Goal: Navigation & Orientation: Find specific page/section

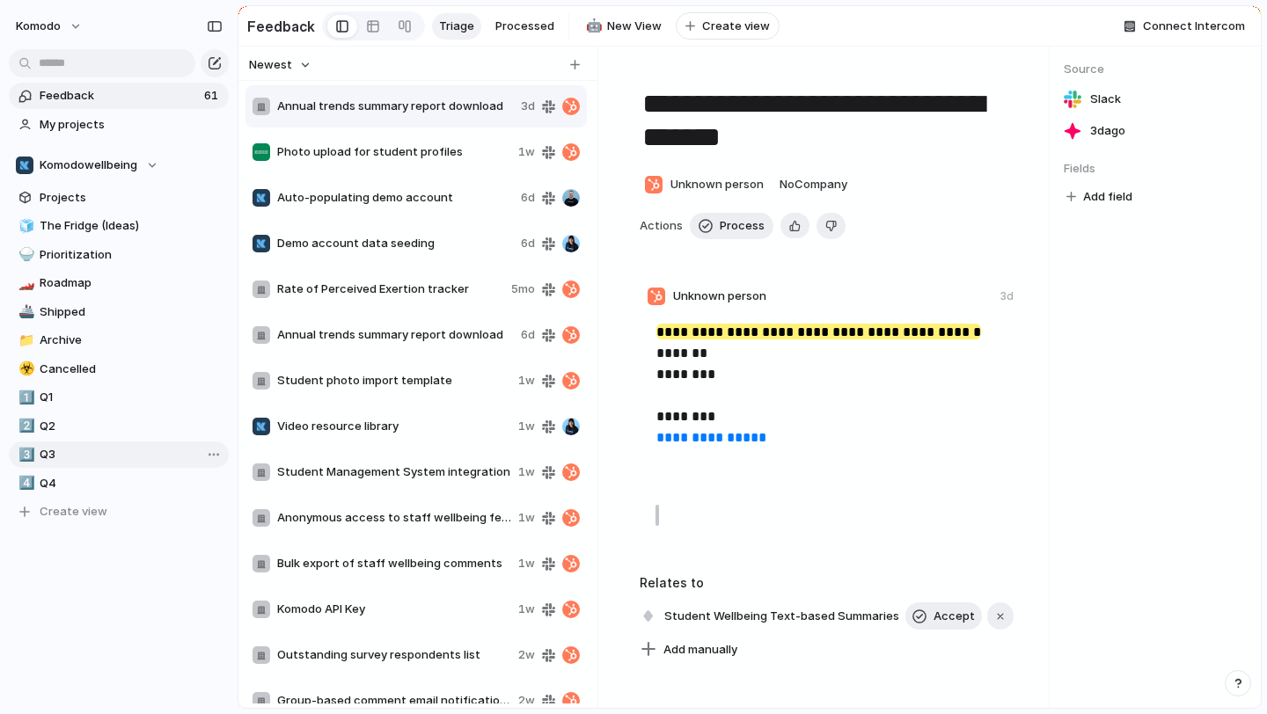
click at [76, 462] on span "Q3" at bounding box center [131, 455] width 183 height 18
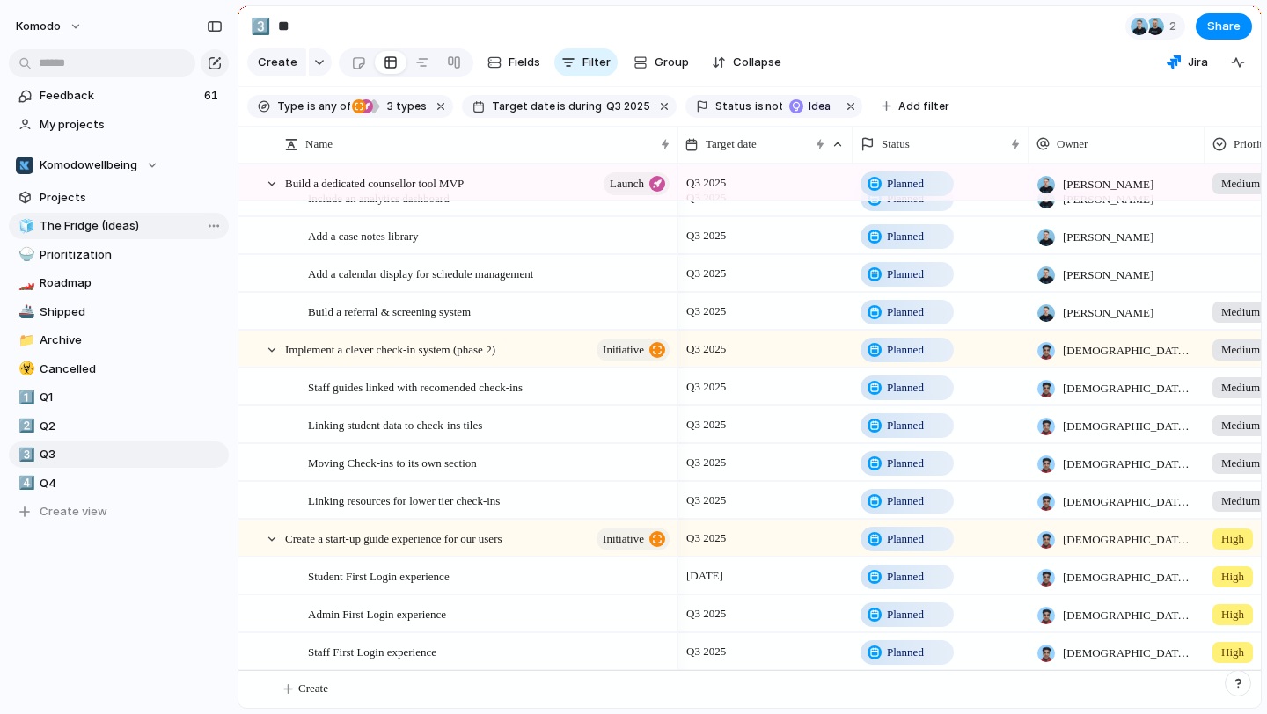
click at [117, 235] on link "🧊 The Fridge (Ideas)" at bounding box center [119, 226] width 220 height 26
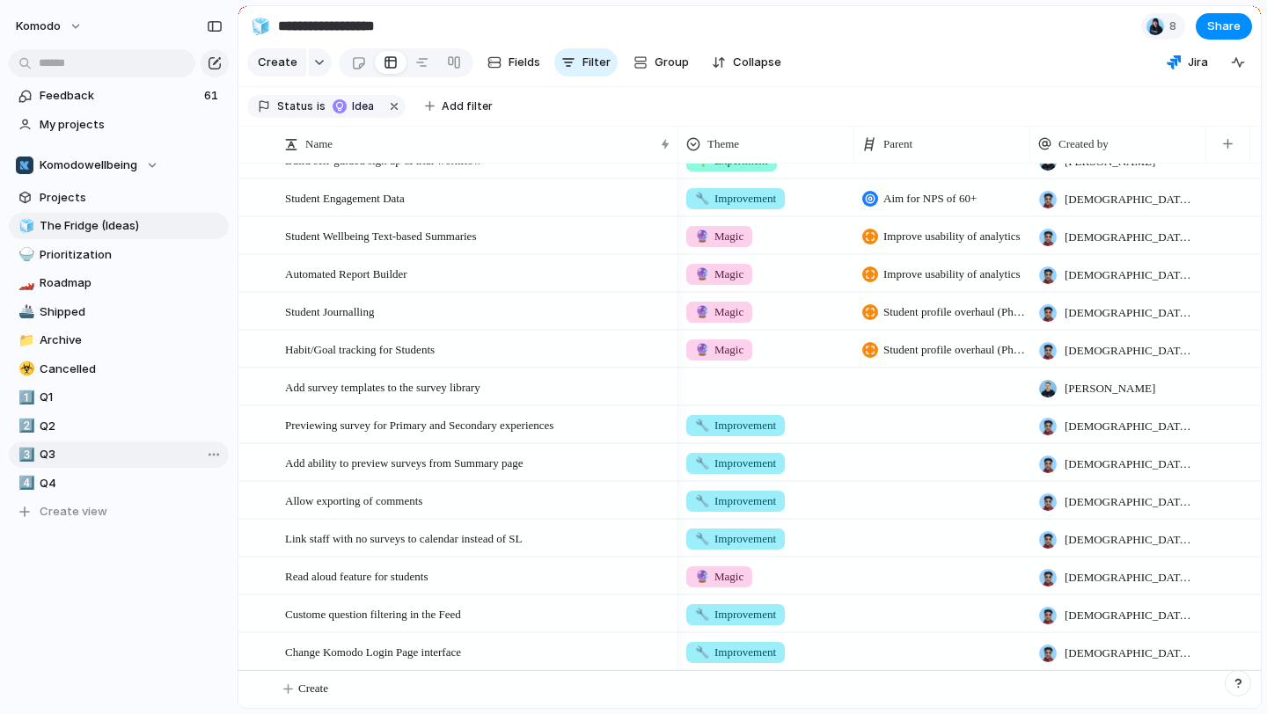
click at [36, 454] on link "3️⃣ Q3" at bounding box center [119, 455] width 220 height 26
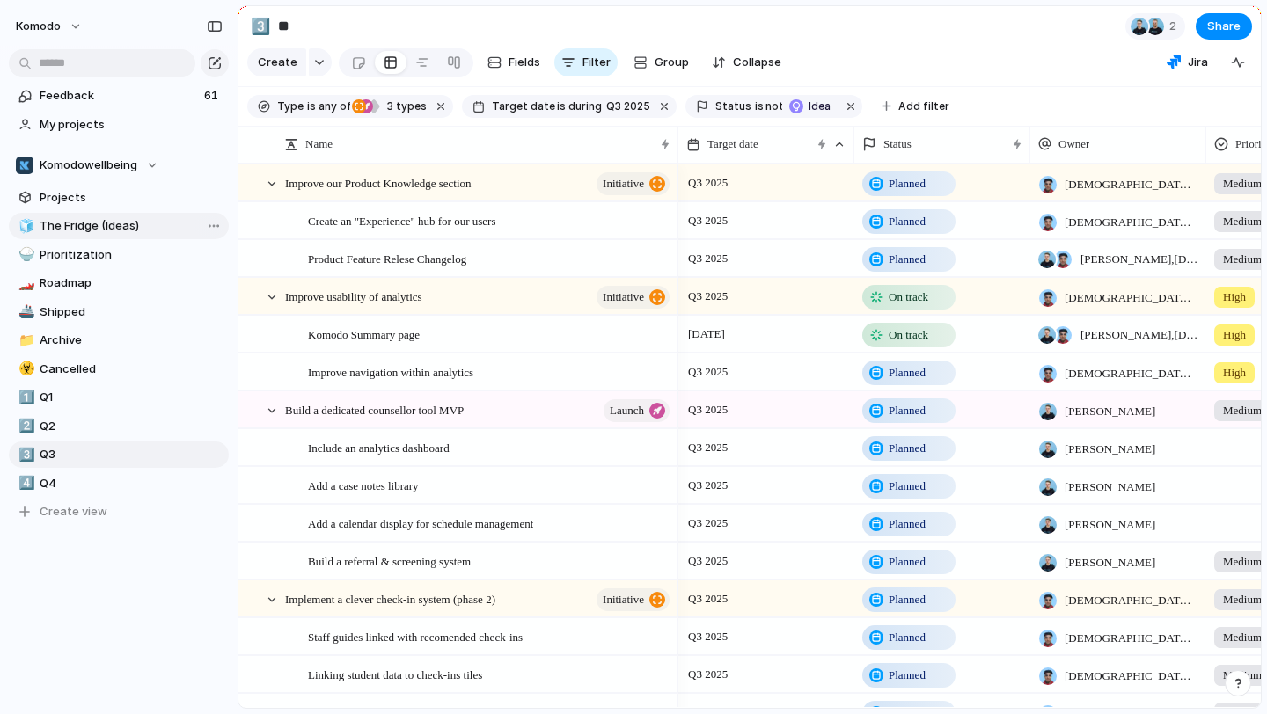
click at [117, 228] on span "The Fridge (Ideas)" at bounding box center [131, 226] width 183 height 18
type input "**********"
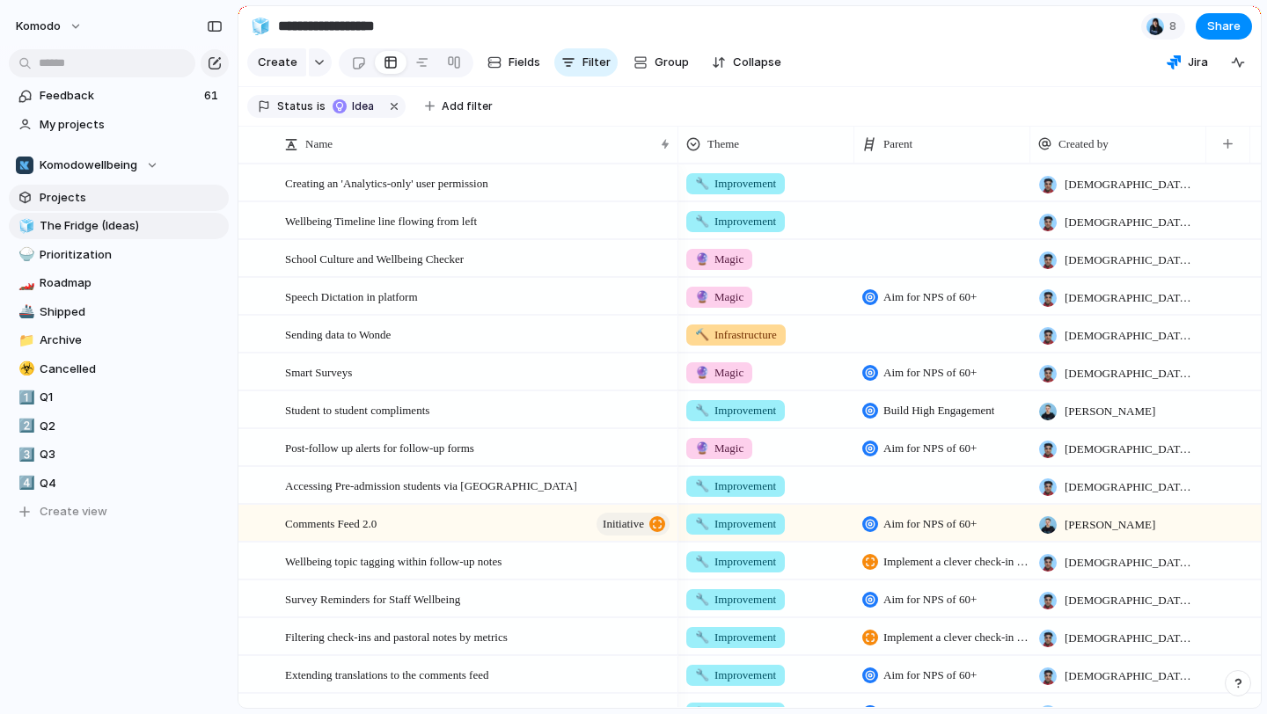
click at [98, 201] on span "Projects" at bounding box center [131, 198] width 183 height 18
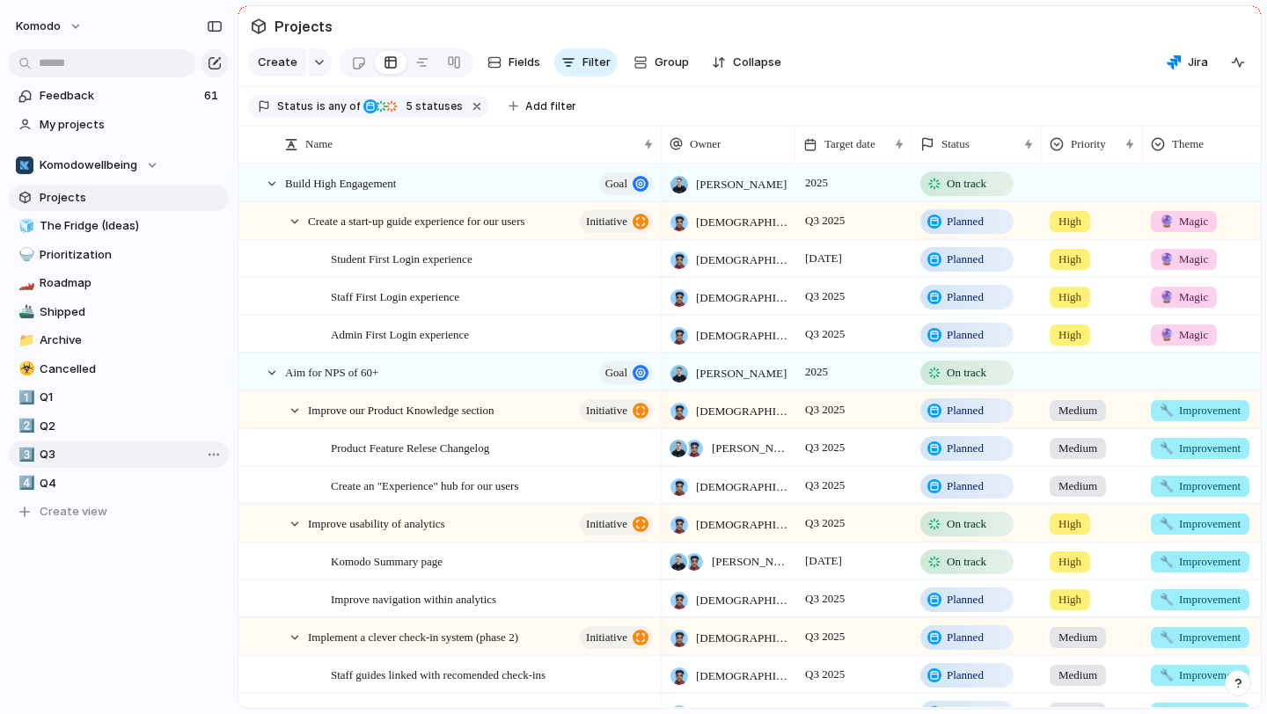
click at [44, 443] on link "3️⃣ Q3" at bounding box center [119, 455] width 220 height 26
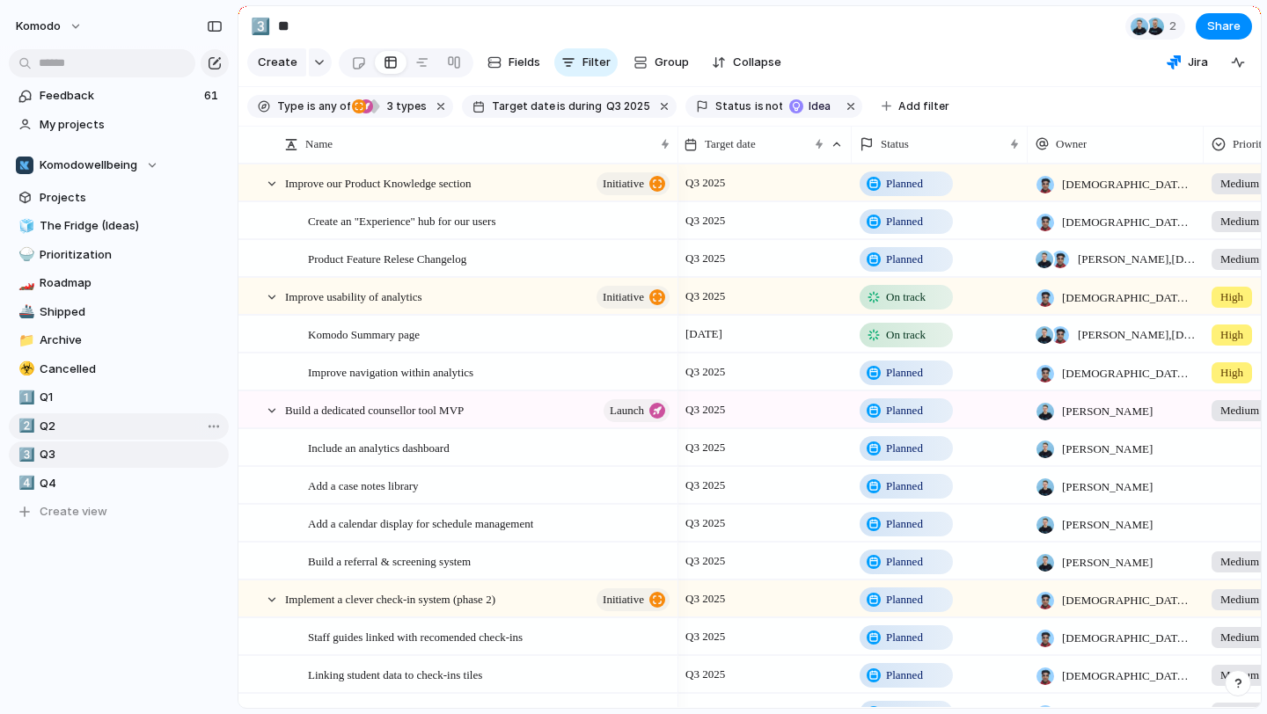
click at [79, 427] on span "Q2" at bounding box center [131, 427] width 183 height 18
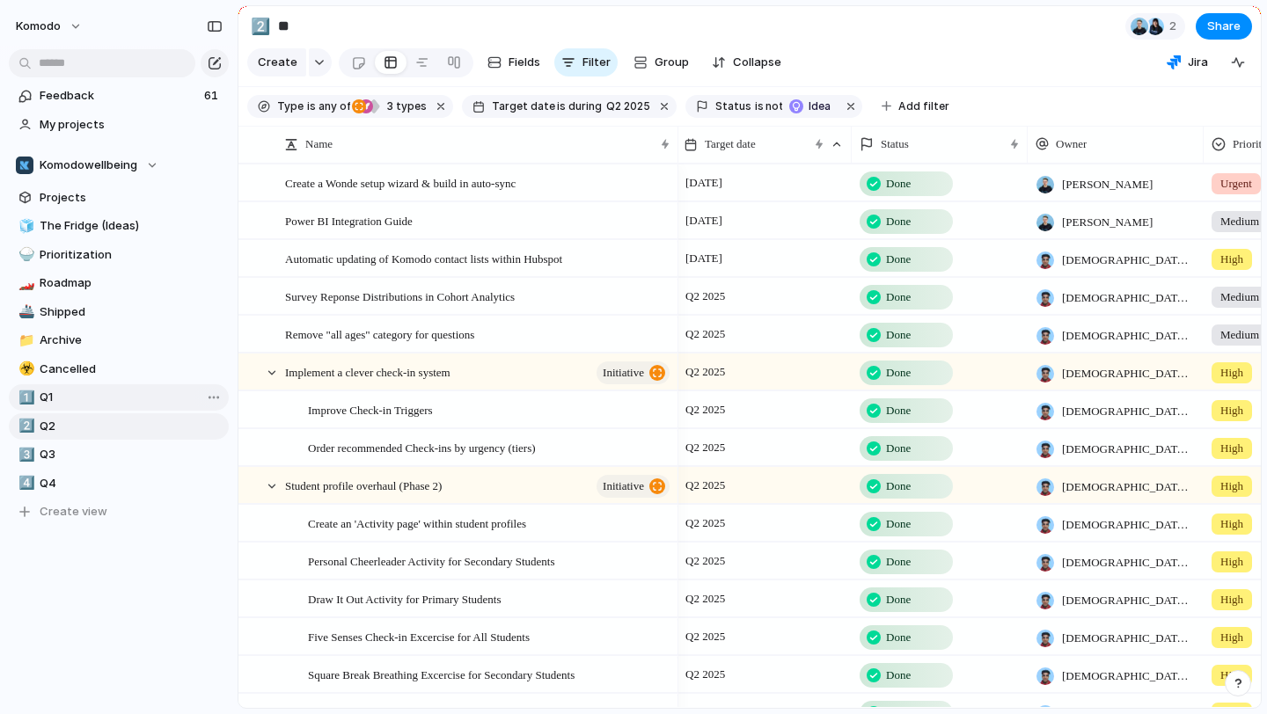
click at [125, 396] on span "Q1" at bounding box center [131, 398] width 183 height 18
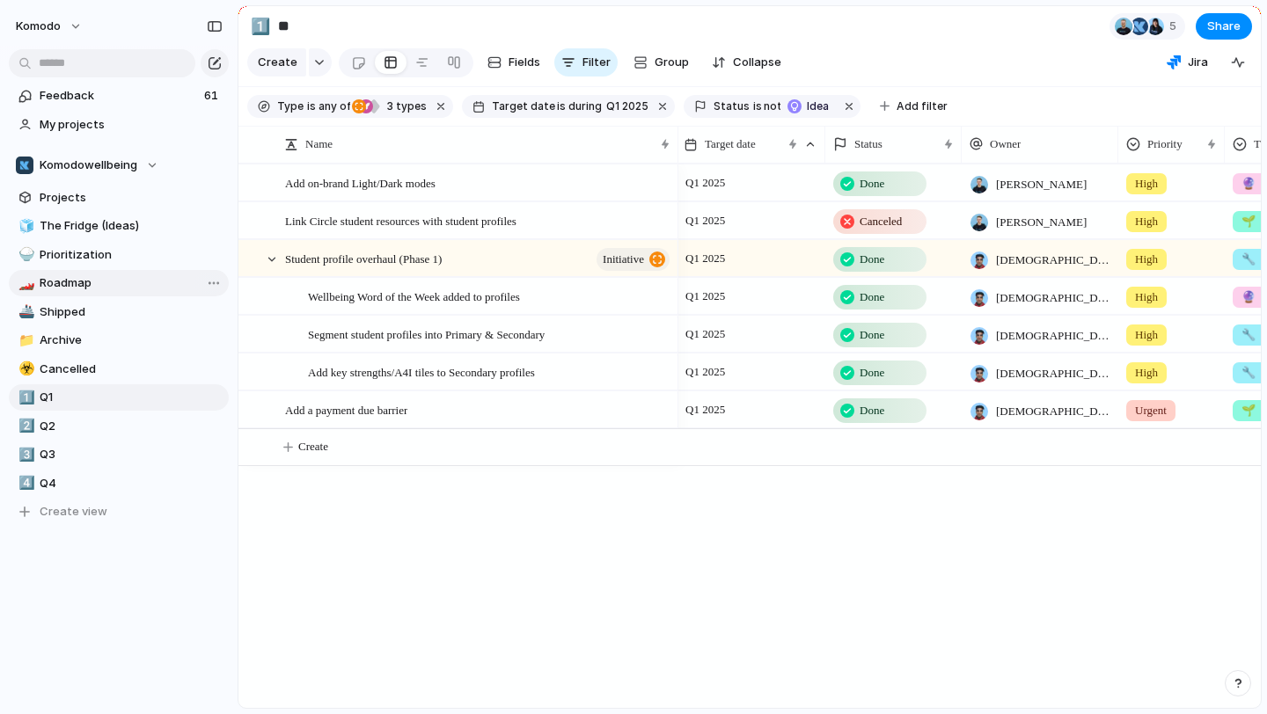
click at [125, 289] on span "Roadmap" at bounding box center [131, 284] width 183 height 18
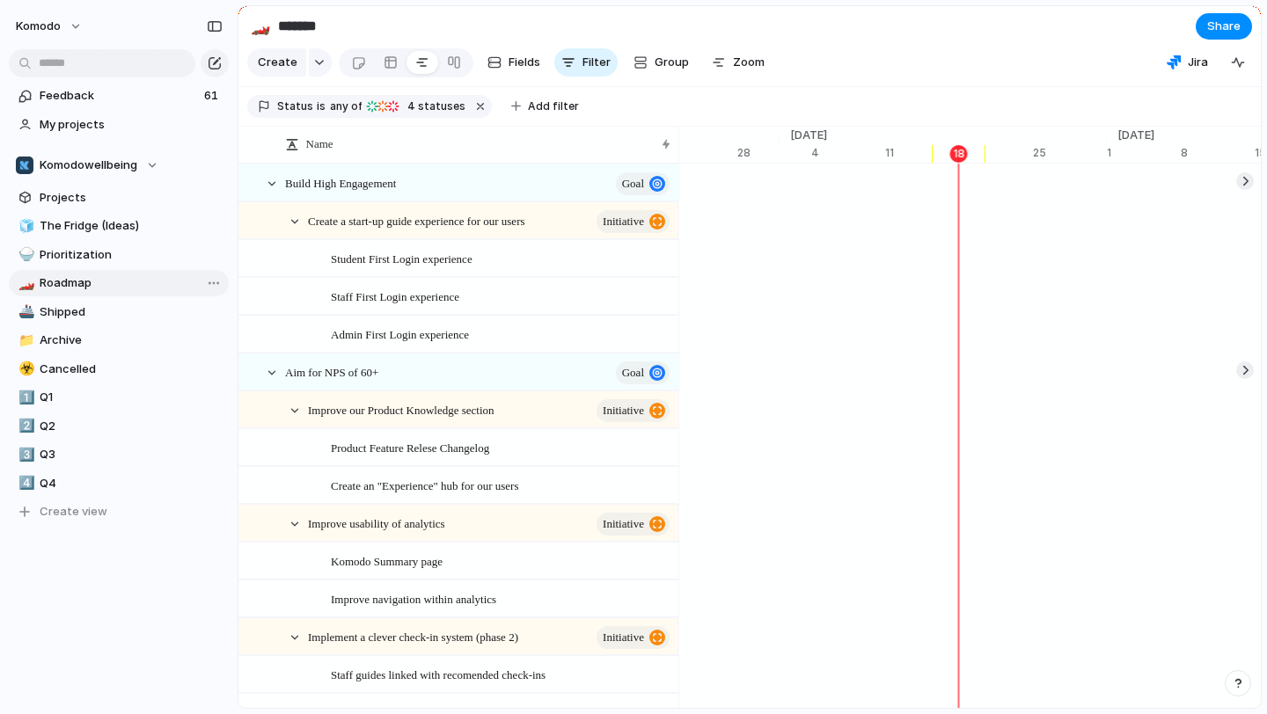
scroll to position [0, 11471]
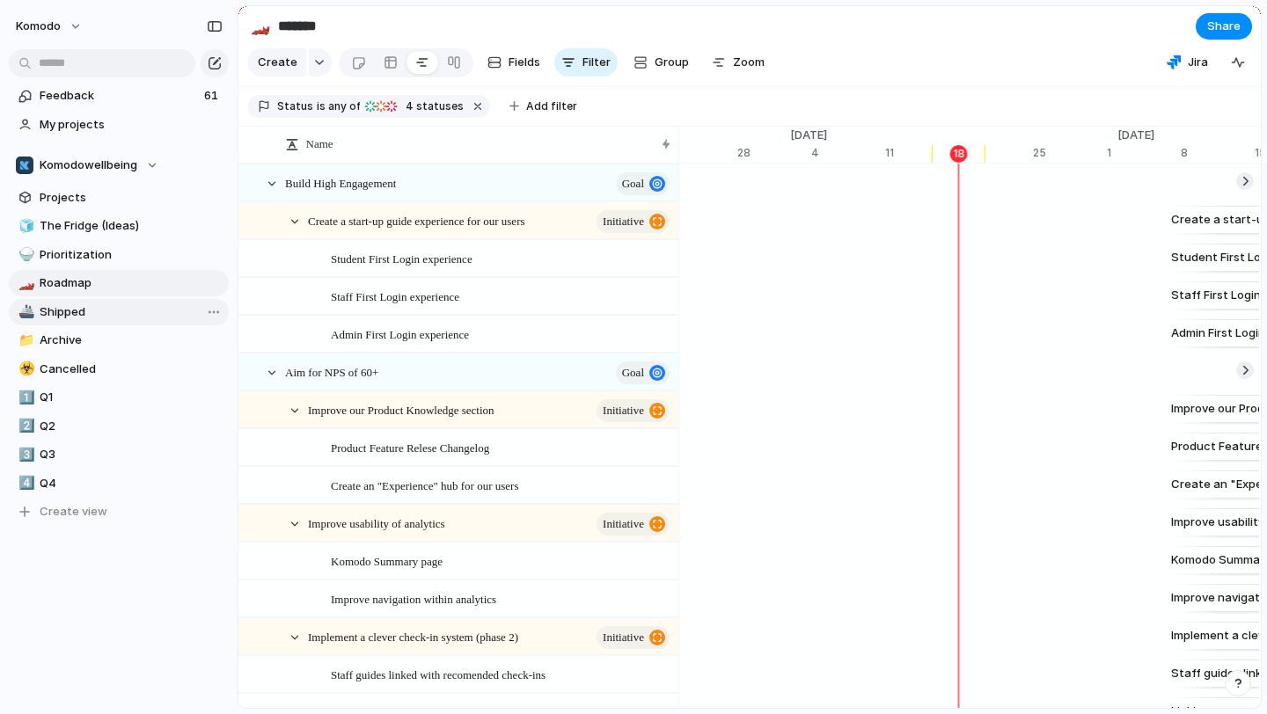
click at [118, 314] on span "Shipped" at bounding box center [131, 313] width 183 height 18
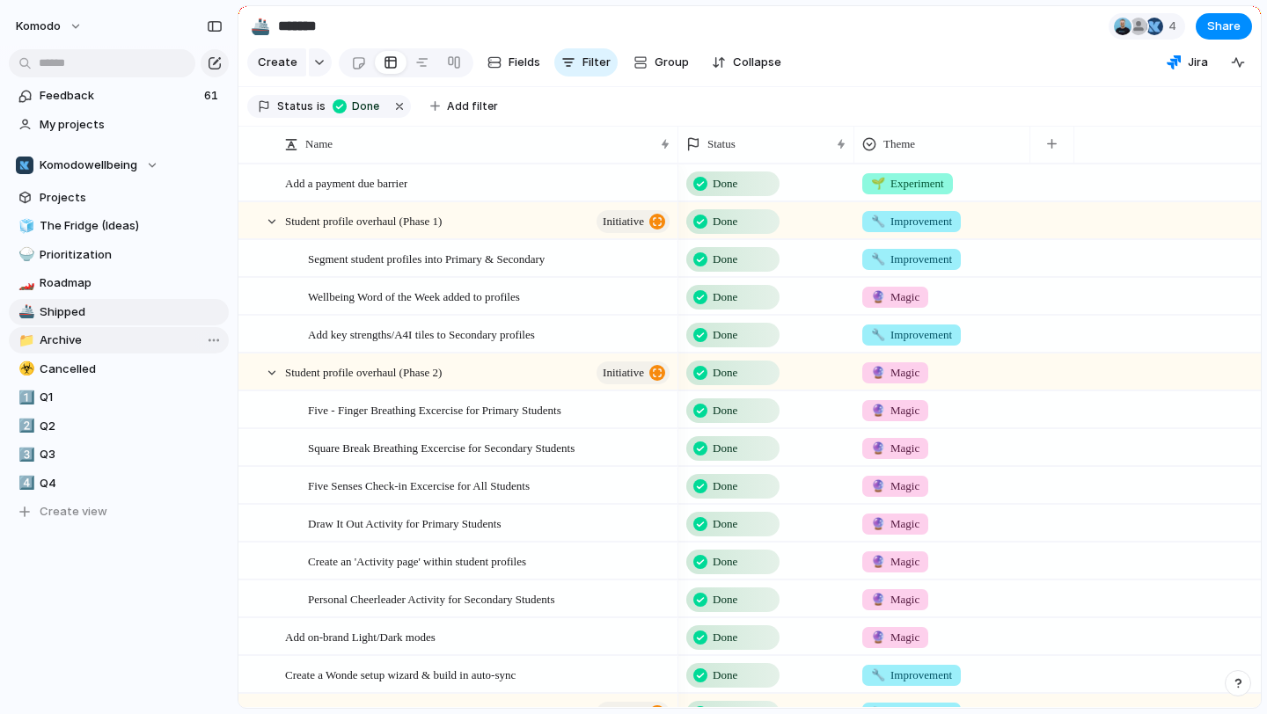
click at [110, 333] on span "Archive" at bounding box center [131, 341] width 183 height 18
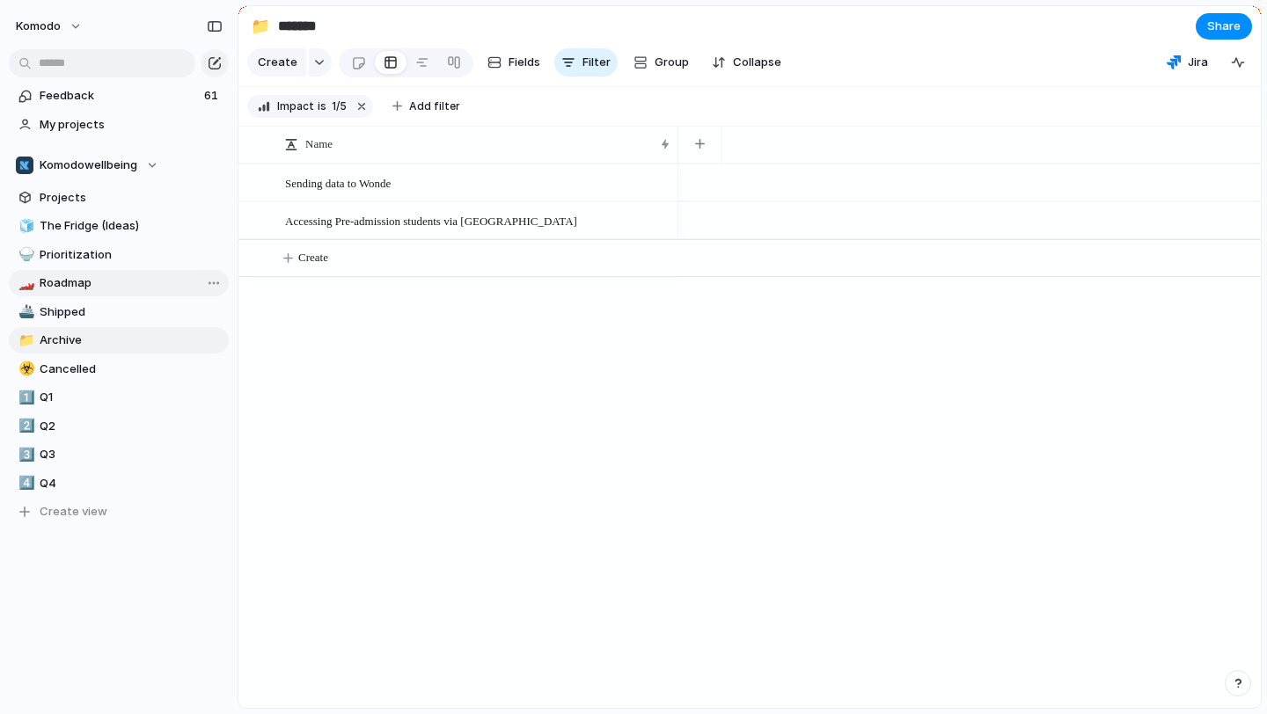
click at [111, 274] on link "🏎️ Roadmap" at bounding box center [119, 283] width 220 height 26
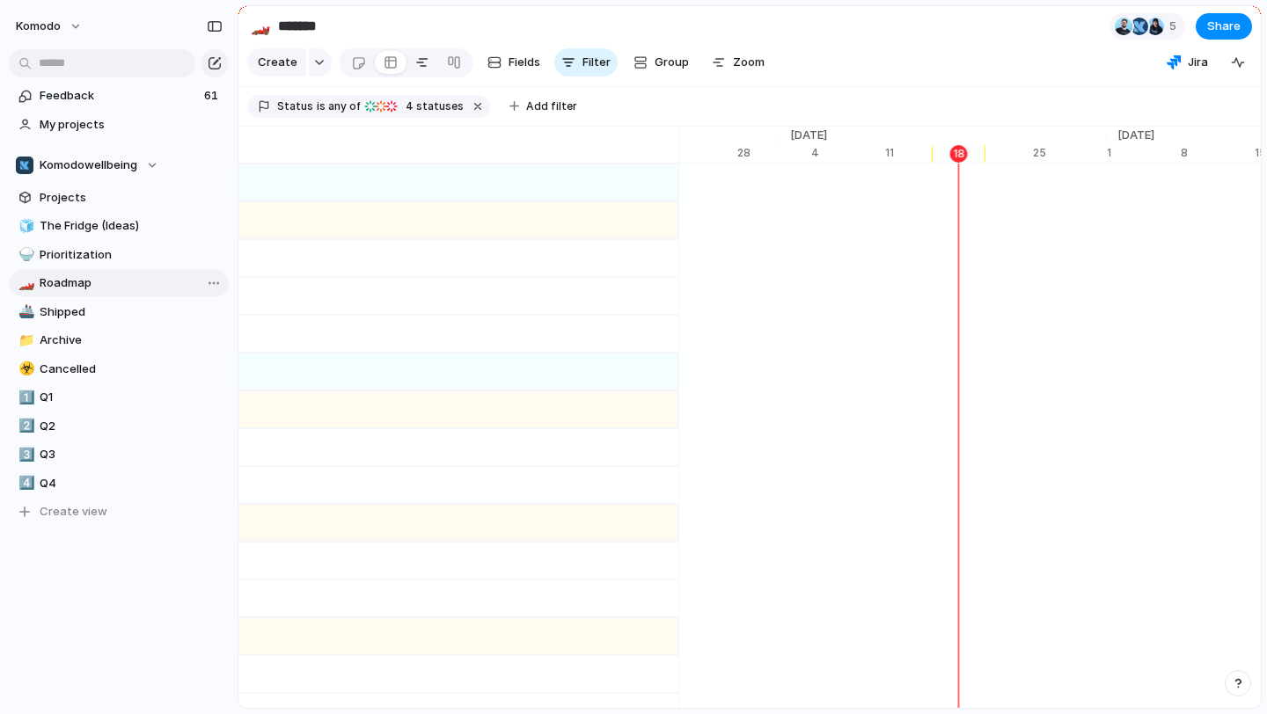
scroll to position [0, 11471]
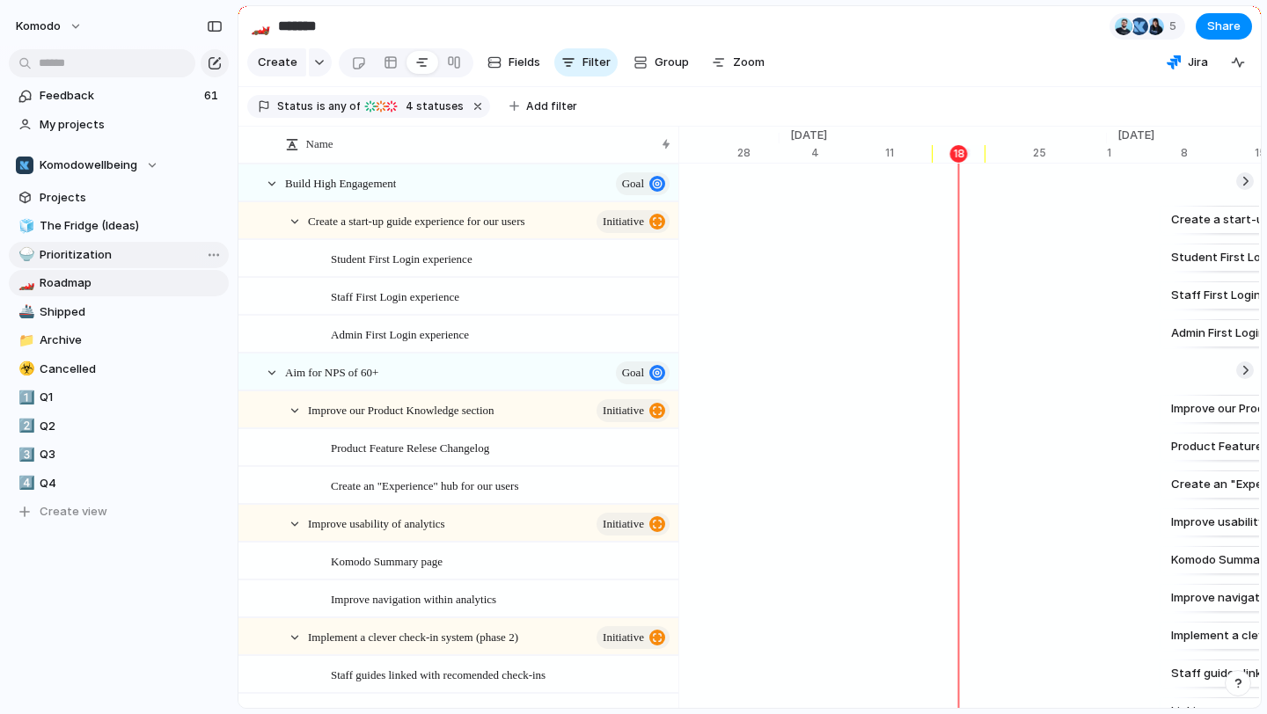
click at [117, 255] on span "Prioritization" at bounding box center [131, 255] width 183 height 18
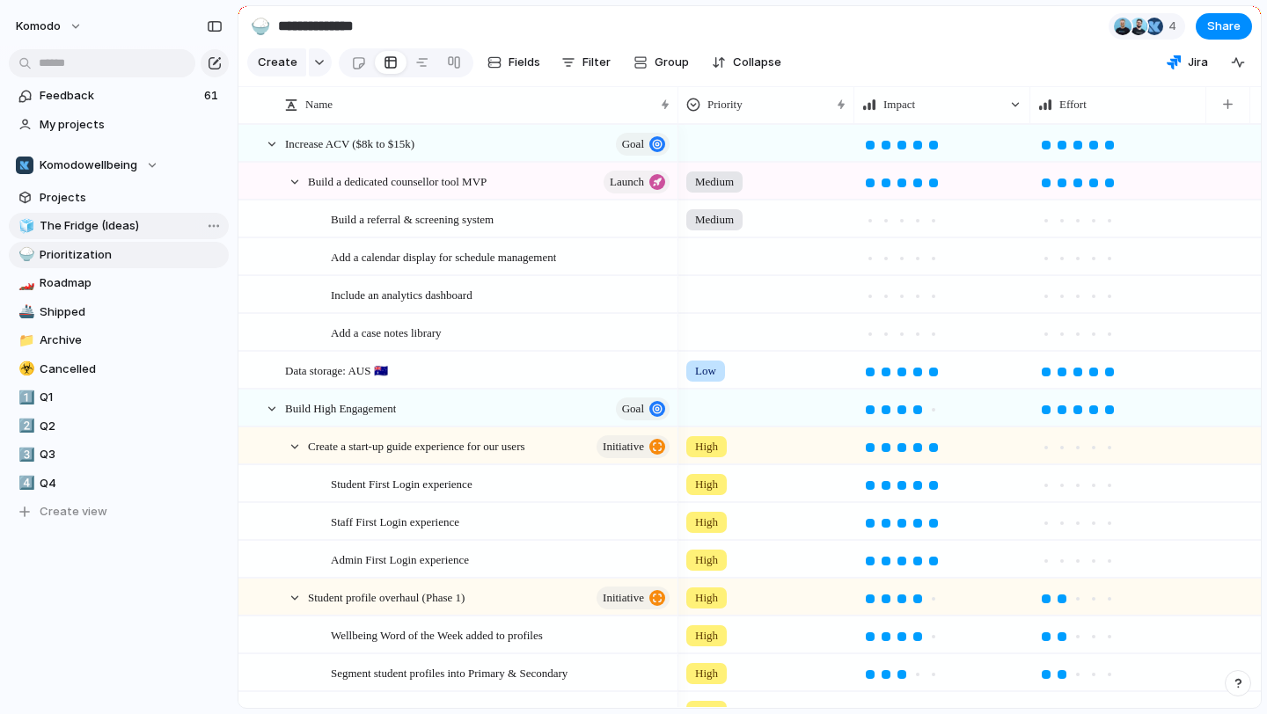
click at [119, 232] on span "The Fridge (Ideas)" at bounding box center [131, 226] width 183 height 18
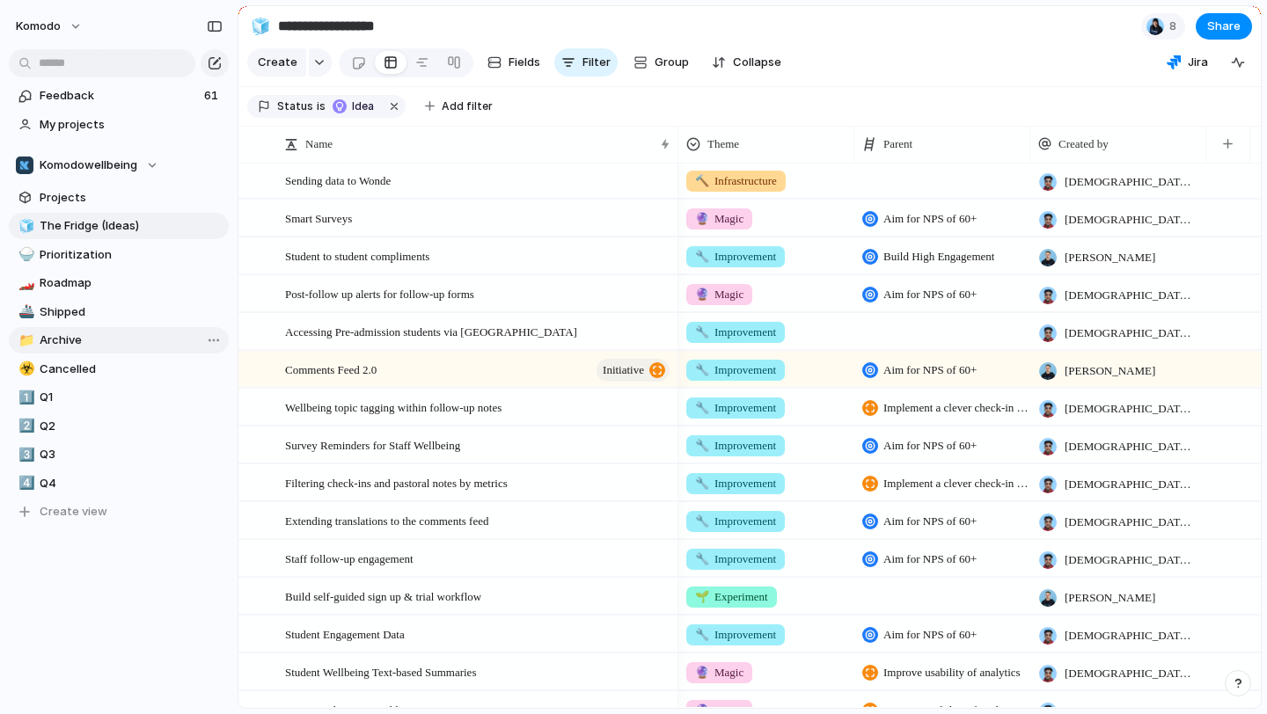
click at [149, 346] on span "Archive" at bounding box center [131, 341] width 183 height 18
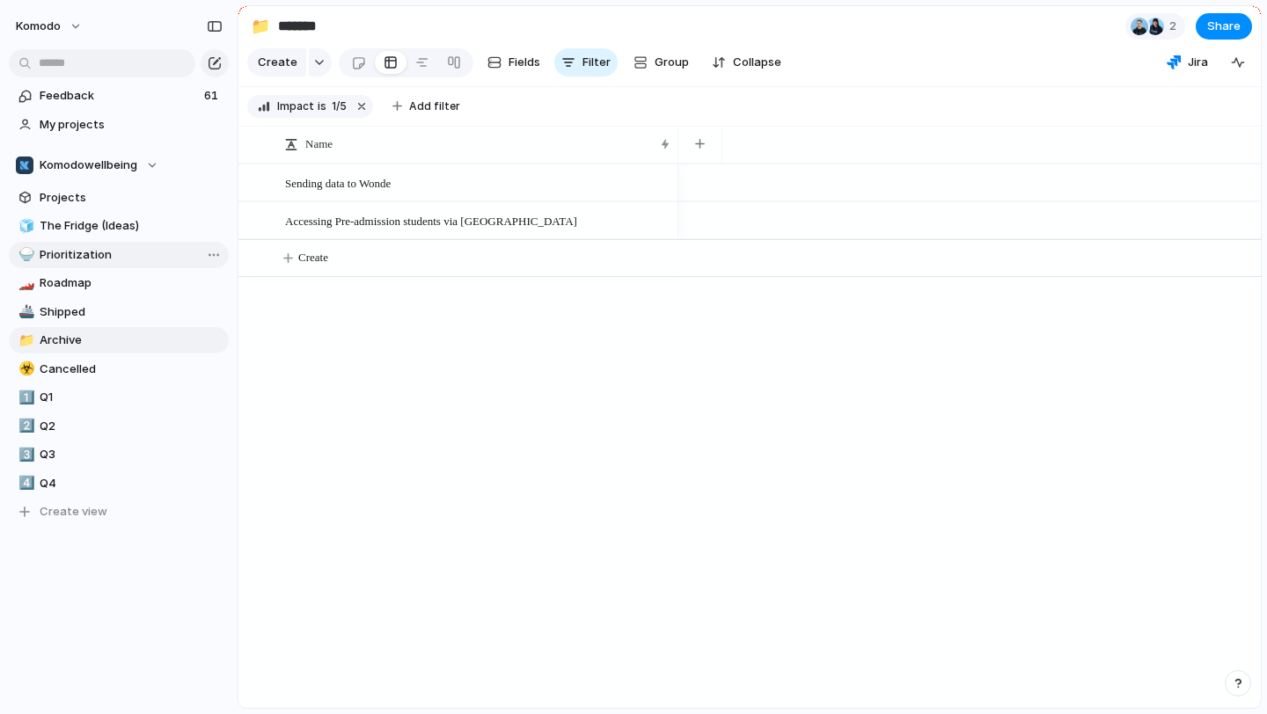
click at [146, 242] on div "🍚 Prioritization" at bounding box center [119, 255] width 220 height 26
click at [135, 255] on span "Prioritization" at bounding box center [131, 255] width 183 height 18
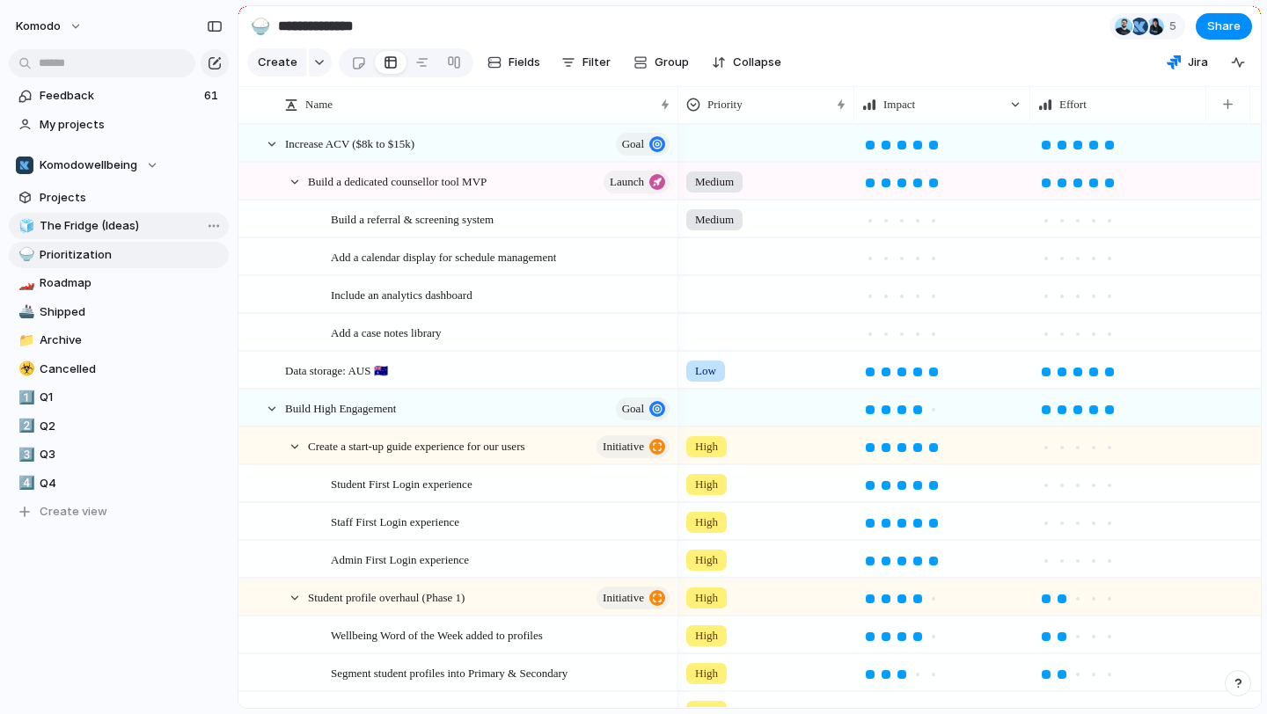
click at [134, 223] on span "The Fridge (Ideas)" at bounding box center [131, 226] width 183 height 18
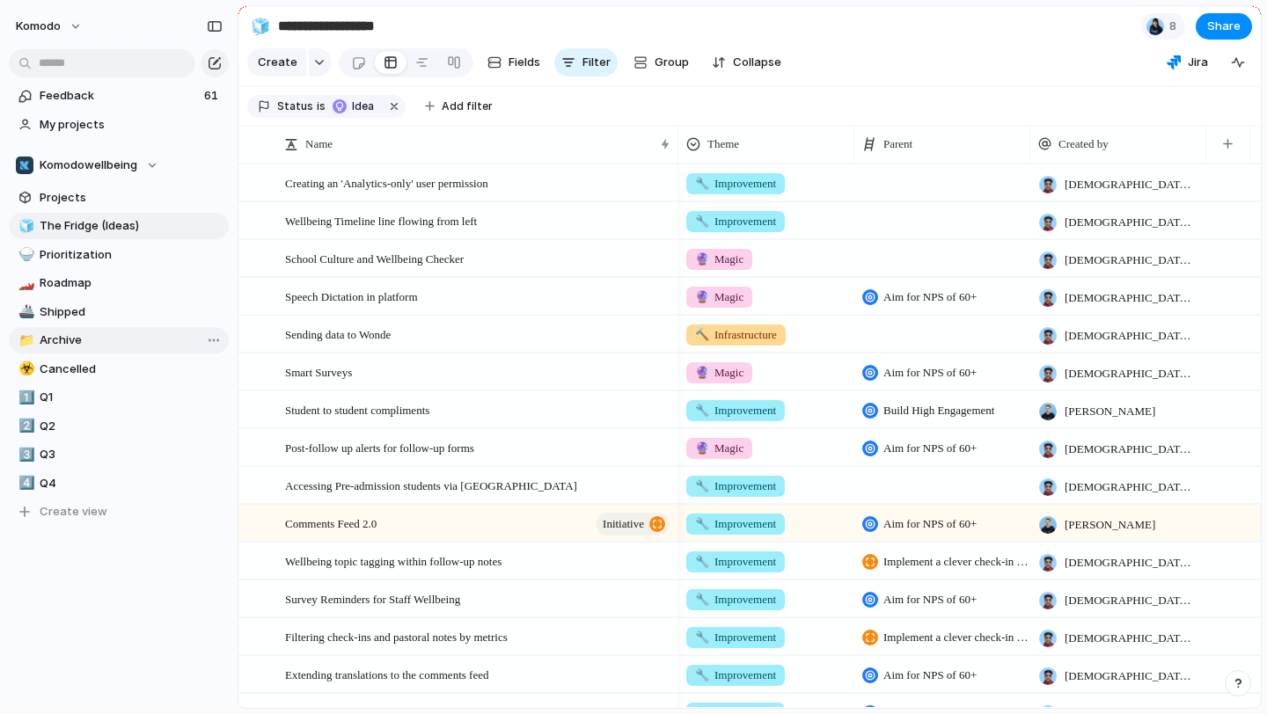
click at [144, 332] on span "Archive" at bounding box center [131, 341] width 183 height 18
type input "*******"
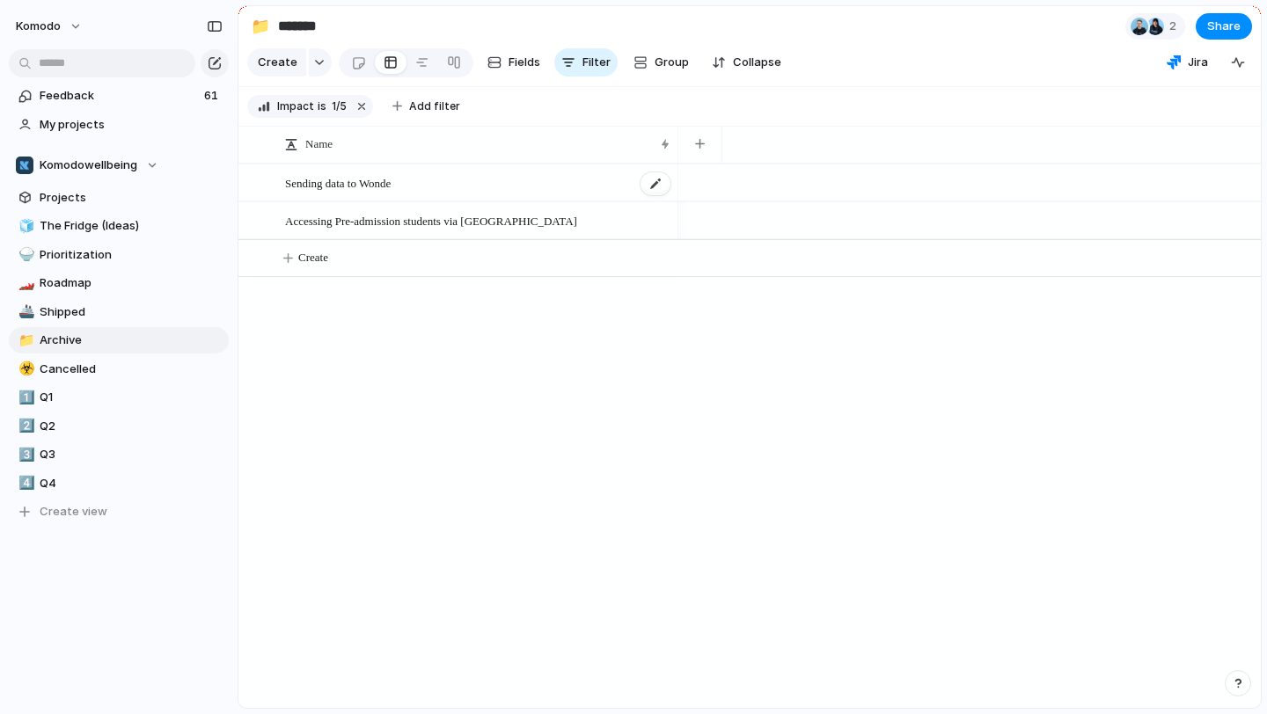
click at [537, 186] on div "Sending data to Wonde" at bounding box center [478, 183] width 387 height 36
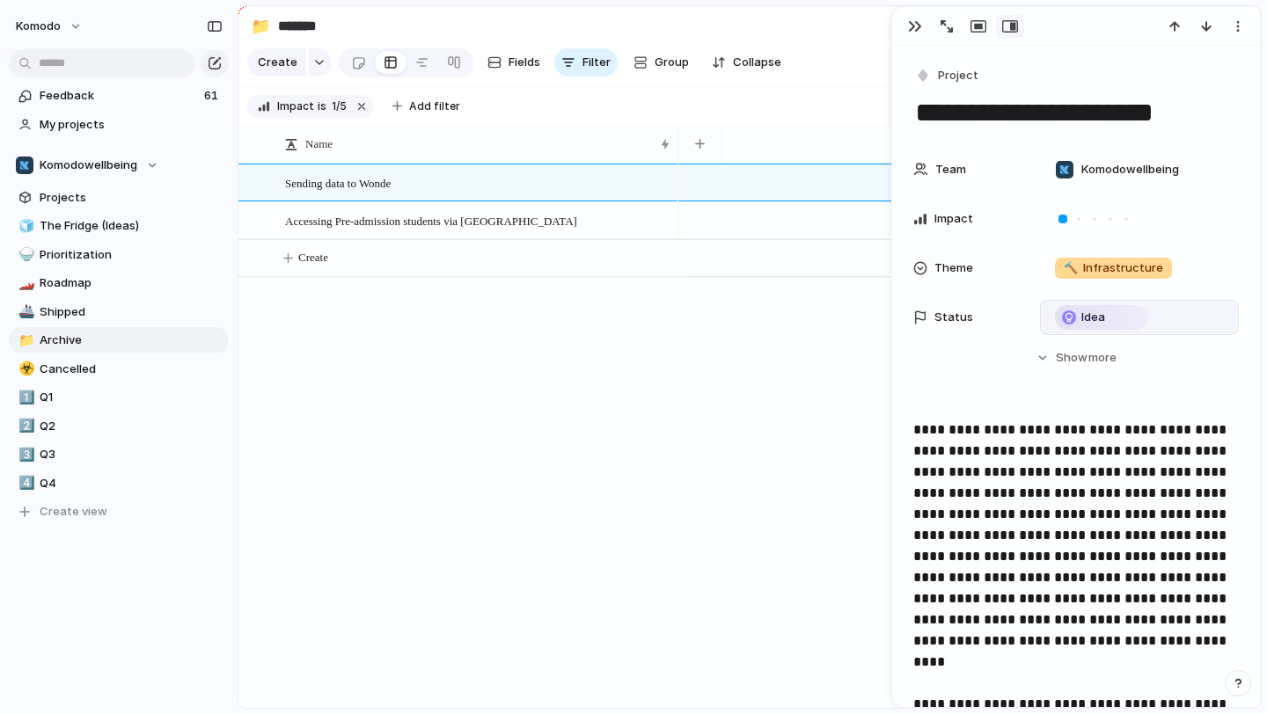
click at [1105, 320] on div "Idea" at bounding box center [1102, 317] width 90 height 21
click at [763, 325] on div "Idea Planned On track At risk Off track Paused Blocked Canceled Done" at bounding box center [633, 357] width 1267 height 714
